Goal: Task Accomplishment & Management: Use online tool/utility

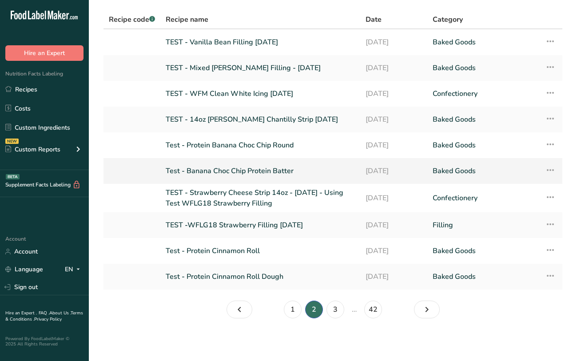
click at [278, 166] on link "Test - Banana Choc Chip Protein Batter" at bounding box center [260, 171] width 189 height 19
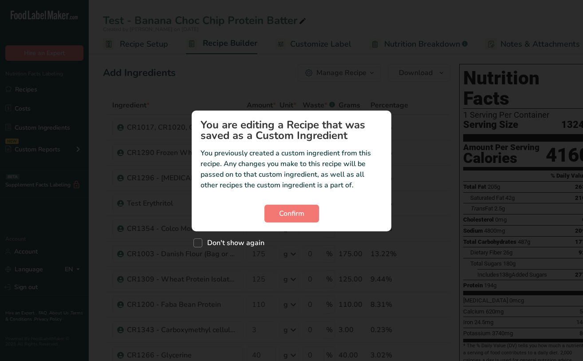
click at [301, 195] on section "You are editing a Recipe that was saved as a Custom Ingredient You previously c…" at bounding box center [292, 171] width 200 height 121
click at [301, 216] on span "Confirm" at bounding box center [291, 213] width 25 height 11
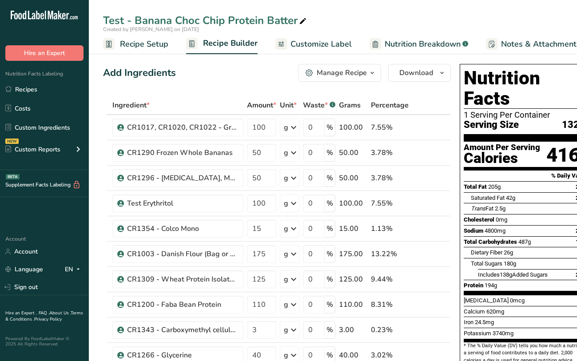
click at [261, 75] on div "Add Ingredients Manage Recipe Delete Recipe Duplicate Recipe Scale Recipe Save …" at bounding box center [277, 73] width 348 height 18
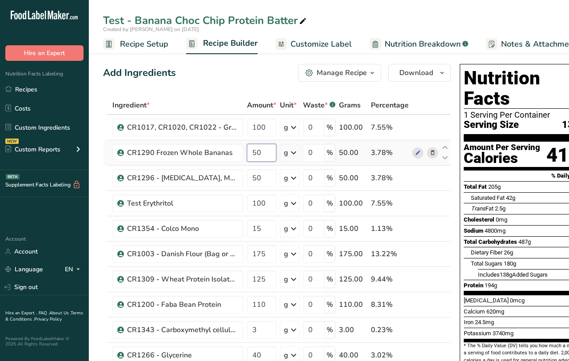
click at [262, 154] on input "50" at bounding box center [261, 153] width 29 height 18
type input "5"
type input "100"
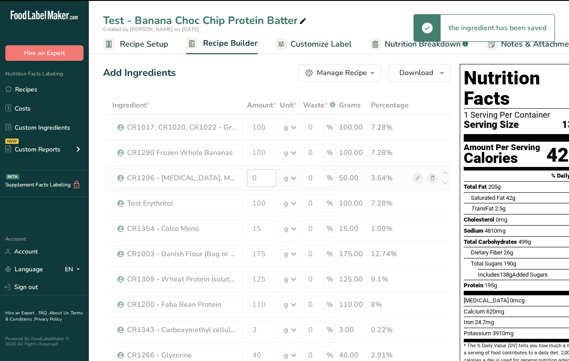
type input "50"
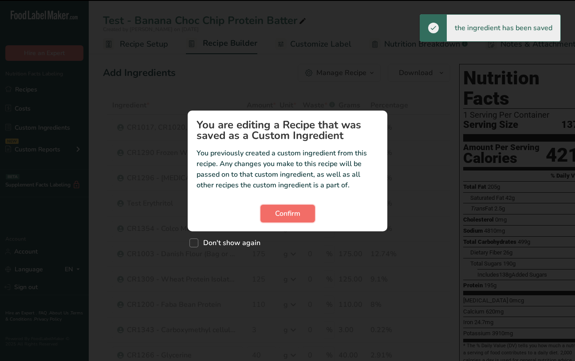
click at [301, 213] on button "Confirm" at bounding box center [288, 214] width 55 height 18
click at [195, 243] on span "Custom ingredient modal" at bounding box center [194, 242] width 9 height 9
click at [195, 243] on input "Don't show again" at bounding box center [193, 243] width 6 height 6
checkbox input "true"
click at [301, 215] on button "Confirm" at bounding box center [288, 214] width 55 height 18
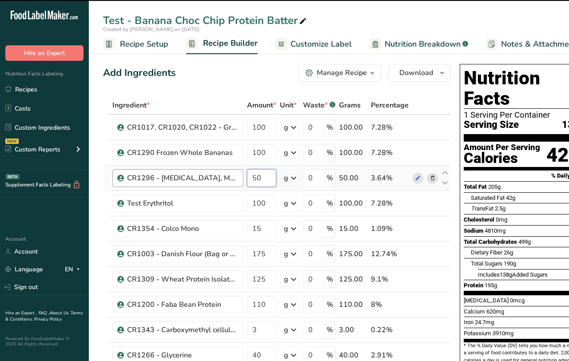
drag, startPoint x: 270, startPoint y: 175, endPoint x: 235, endPoint y: 180, distance: 35.8
click at [235, 180] on tr "CR1296 - [MEDICAL_DATA], Medium 50 g Weight Units g kg mg See more Volume Units…" at bounding box center [276, 178] width 347 height 25
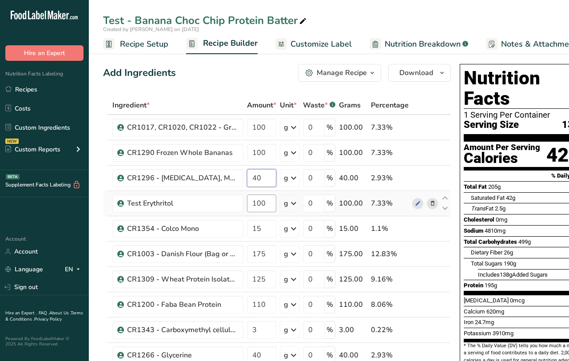
type input "40"
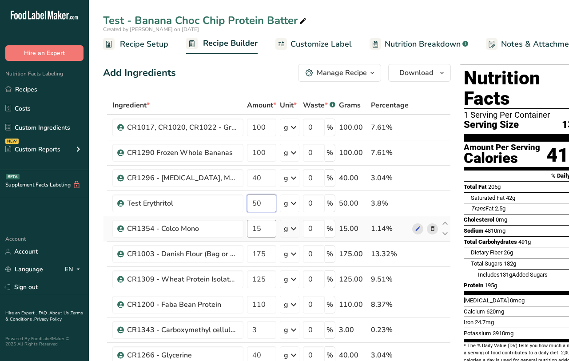
type input "50"
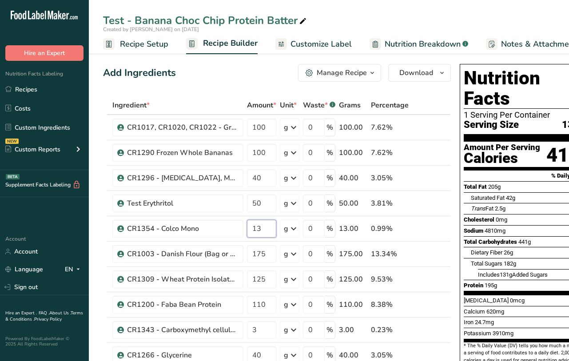
type input "13"
type input "1"
type input "200"
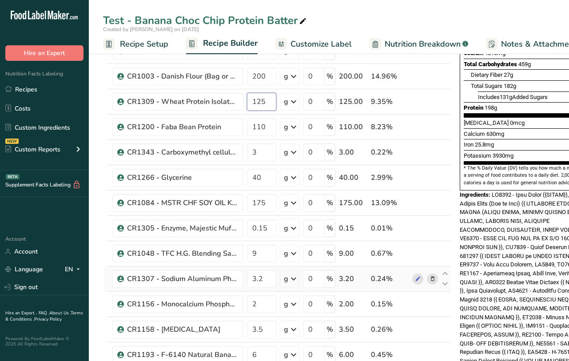
scroll to position [237, 0]
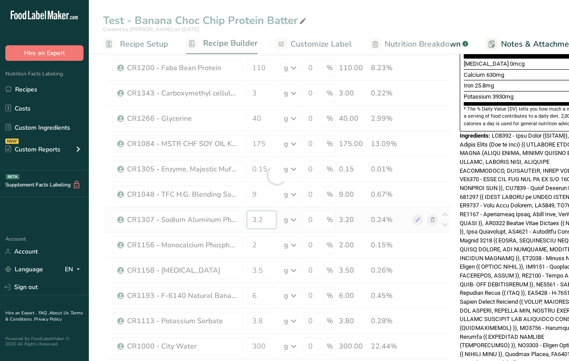
click at [273, 218] on div "Ingredient * Amount * Unit * Waste * .a-a{fill:#347362;}.b-a{fill:#fff;} Grams …" at bounding box center [277, 174] width 348 height 631
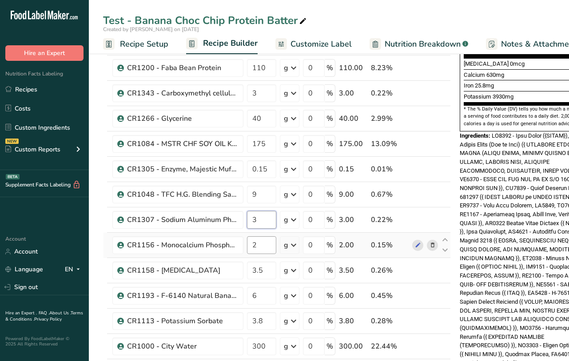
type input "3"
click at [259, 249] on div "Ingredient * Amount * Unit * Waste * .a-a{fill:#347362;}.b-a{fill:#fff;} Grams …" at bounding box center [277, 174] width 348 height 631
type input "1"
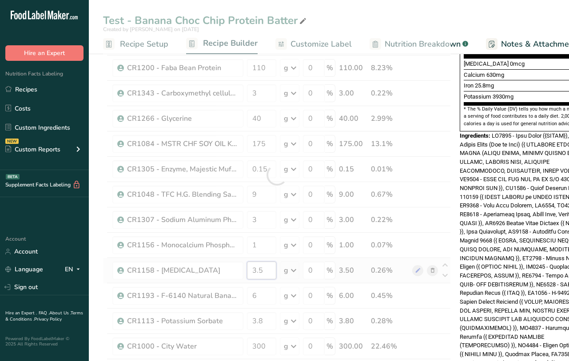
click at [266, 273] on div "Ingredient * Amount * Unit * Waste * .a-a{fill:#347362;}.b-a{fill:#fff;} Grams …" at bounding box center [277, 174] width 348 height 631
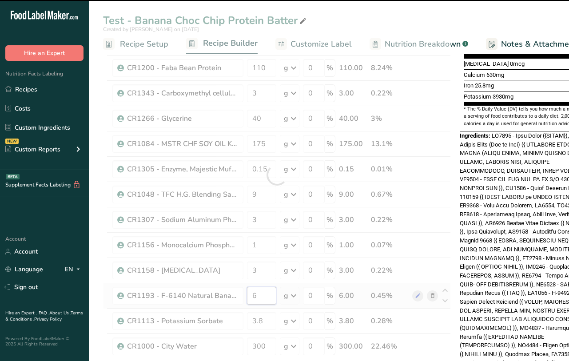
click at [266, 293] on div "Ingredient * Amount * Unit * Waste * .a-a{fill:#347362;}.b-a{fill:#fff;} Grams …" at bounding box center [277, 174] width 348 height 631
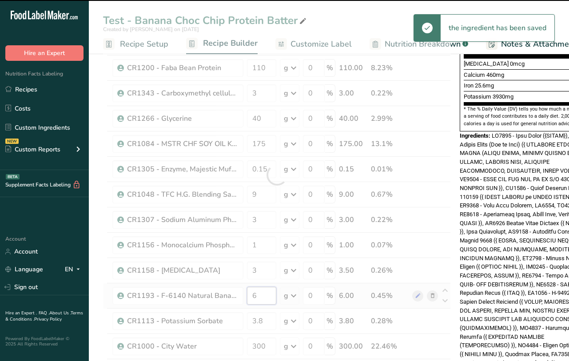
type input "3.5"
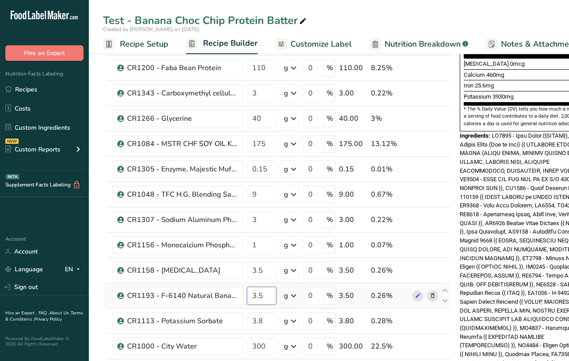
type input "3"
type input "7"
click at [262, 320] on div "Ingredient * Amount * Unit * Waste * .a-a{fill:#347362;}.b-a{fill:#fff;} Grams …" at bounding box center [277, 174] width 348 height 631
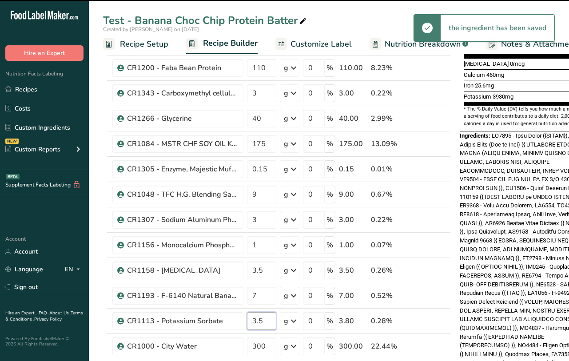
type input "3.8"
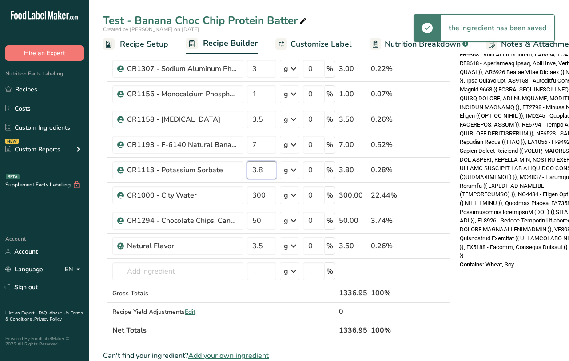
scroll to position [414, 0]
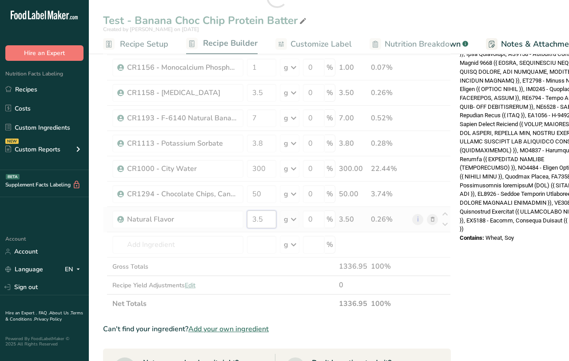
type input "3"
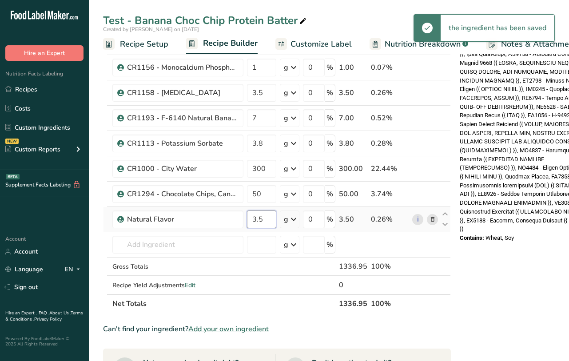
type input "3"
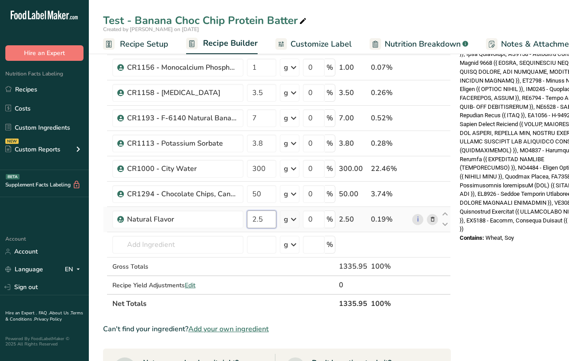
click at [269, 217] on input "2.5" at bounding box center [261, 219] width 29 height 18
type input "2.5"
click at [484, 244] on div "Nutrition Facts 1 Serving Per Container Serving Size 1337g Amount Per Serving C…" at bounding box center [527, 156] width 142 height 1020
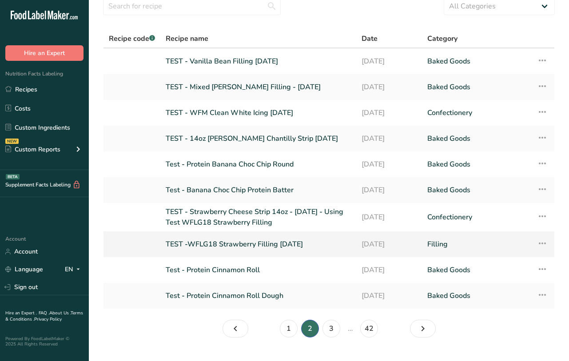
scroll to position [56, 0]
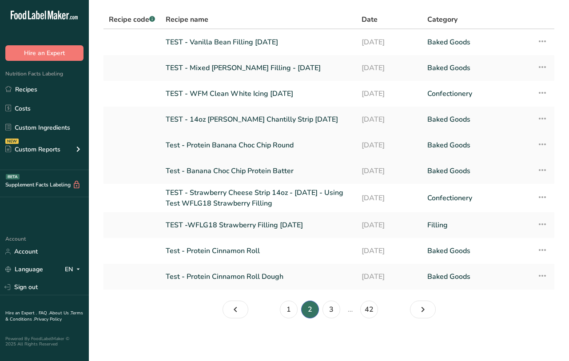
click at [269, 144] on link "Test - Protein Banana Choc Chip Round" at bounding box center [258, 145] width 185 height 19
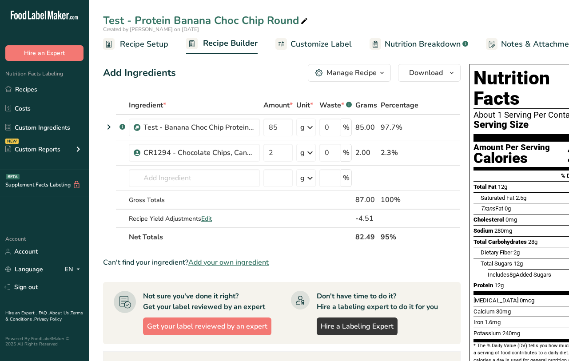
click at [409, 43] on span "Nutrition Breakdown" at bounding box center [422, 44] width 76 height 12
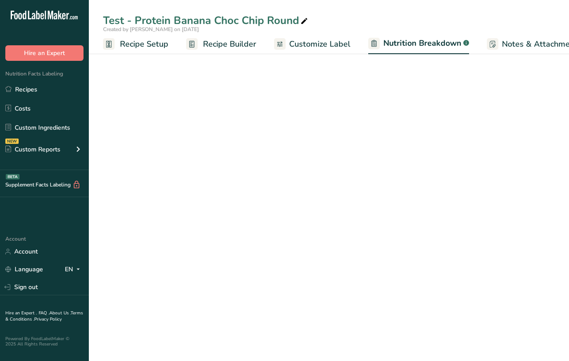
scroll to position [0, 103]
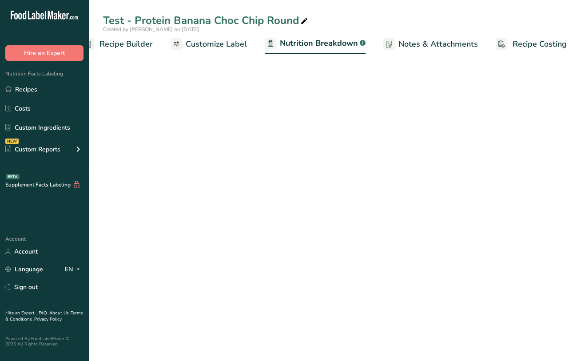
select select "Calories"
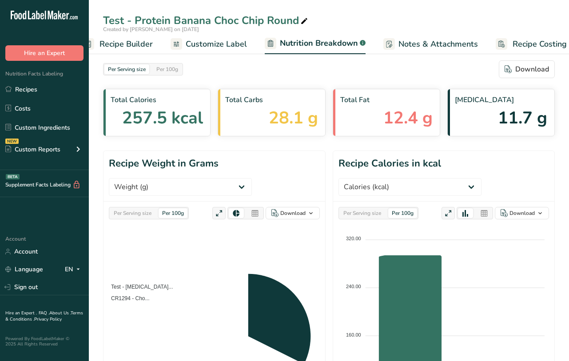
scroll to position [0, 115]
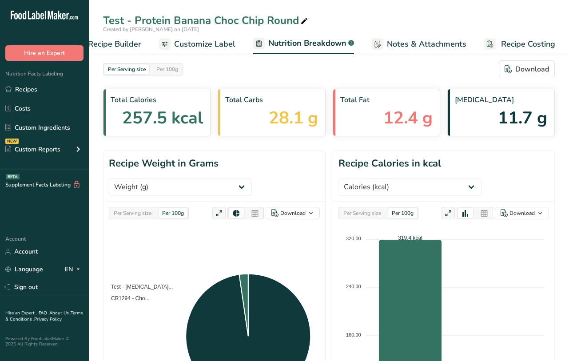
click at [413, 72] on div "Per Serving size Per 100g Download" at bounding box center [328, 69] width 451 height 18
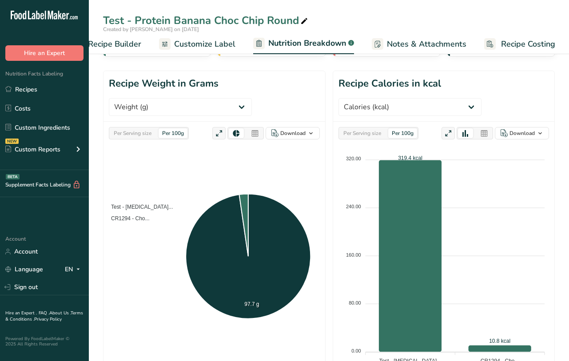
scroll to position [0, 0]
